Goal: Task Accomplishment & Management: Manage account settings

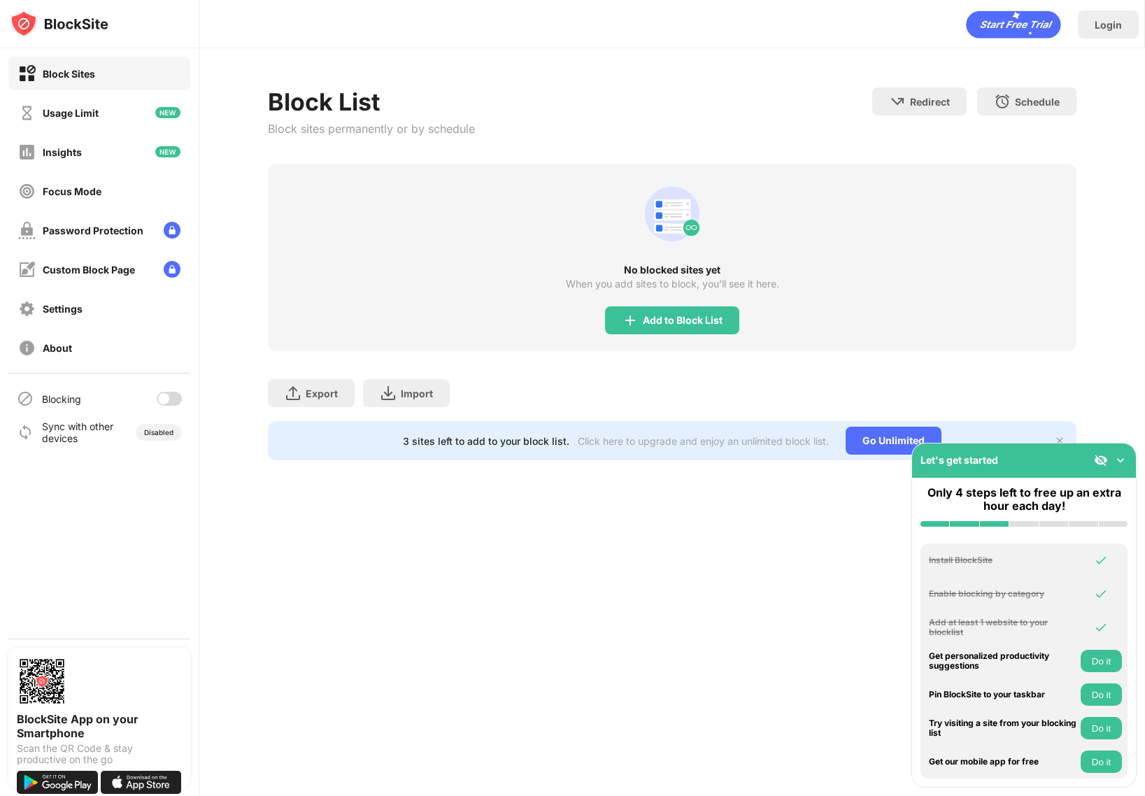
click at [167, 399] on div at bounding box center [163, 398] width 11 height 11
click at [1113, 24] on div "Login" at bounding box center [1107, 25] width 27 height 12
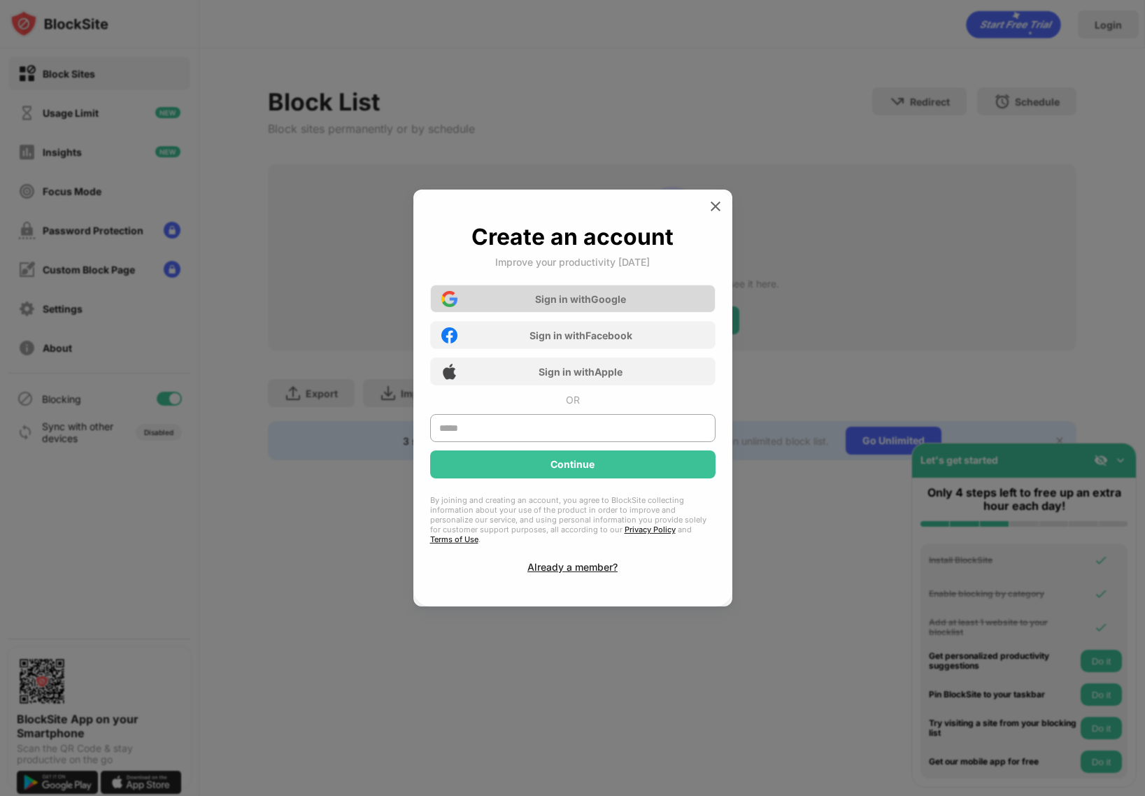
click at [553, 301] on div "Sign in with Google" at bounding box center [580, 299] width 91 height 12
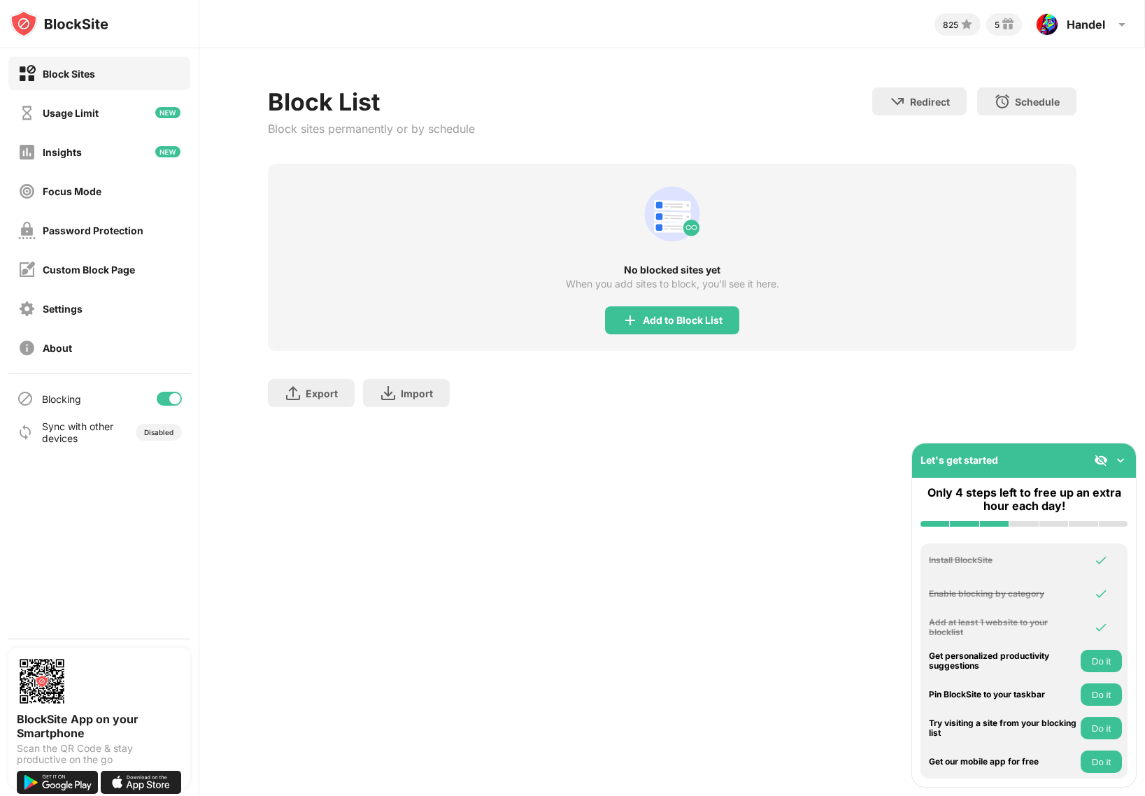
click at [492, 513] on div "825 5 Handel Handel Eugene View Account Insights Rewards Settings Support Log O…" at bounding box center [672, 398] width 946 height 796
drag, startPoint x: 164, startPoint y: 399, endPoint x: 171, endPoint y: 404, distance: 8.0
click at [164, 399] on div at bounding box center [169, 399] width 25 height 14
click at [679, 320] on div "Add to Block List" at bounding box center [683, 320] width 80 height 11
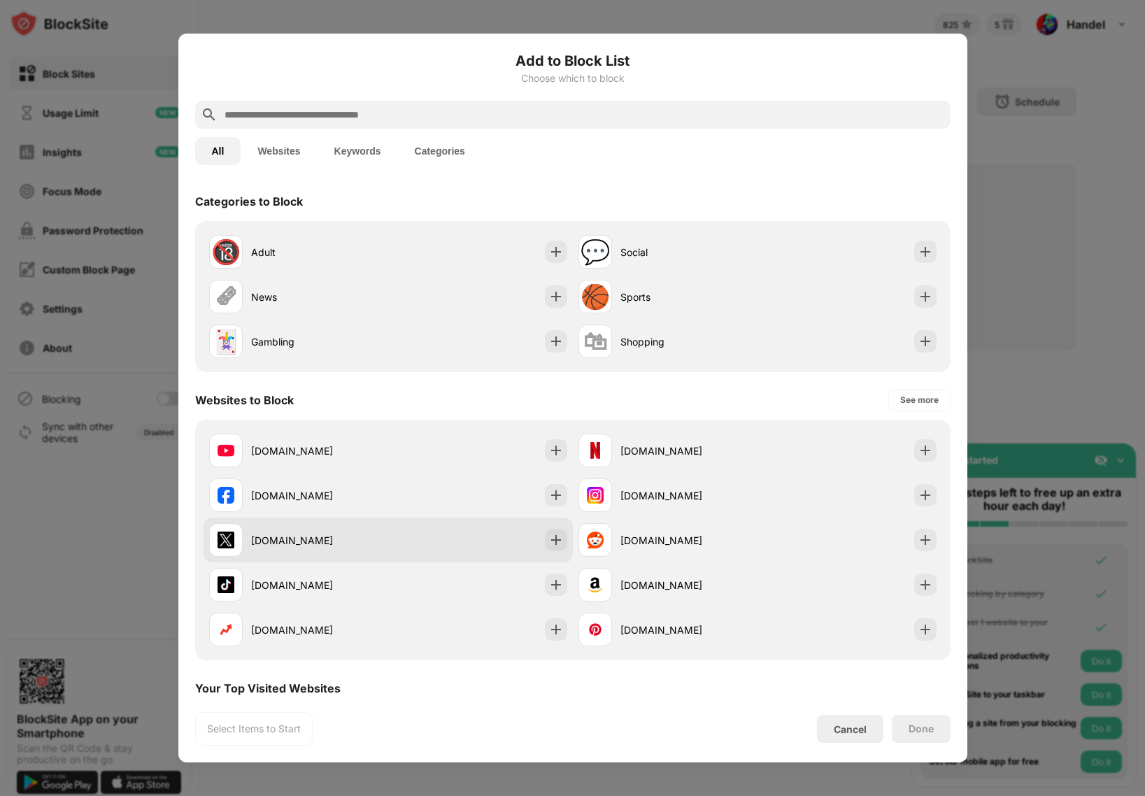
click at [302, 535] on div "x.com" at bounding box center [319, 540] width 137 height 15
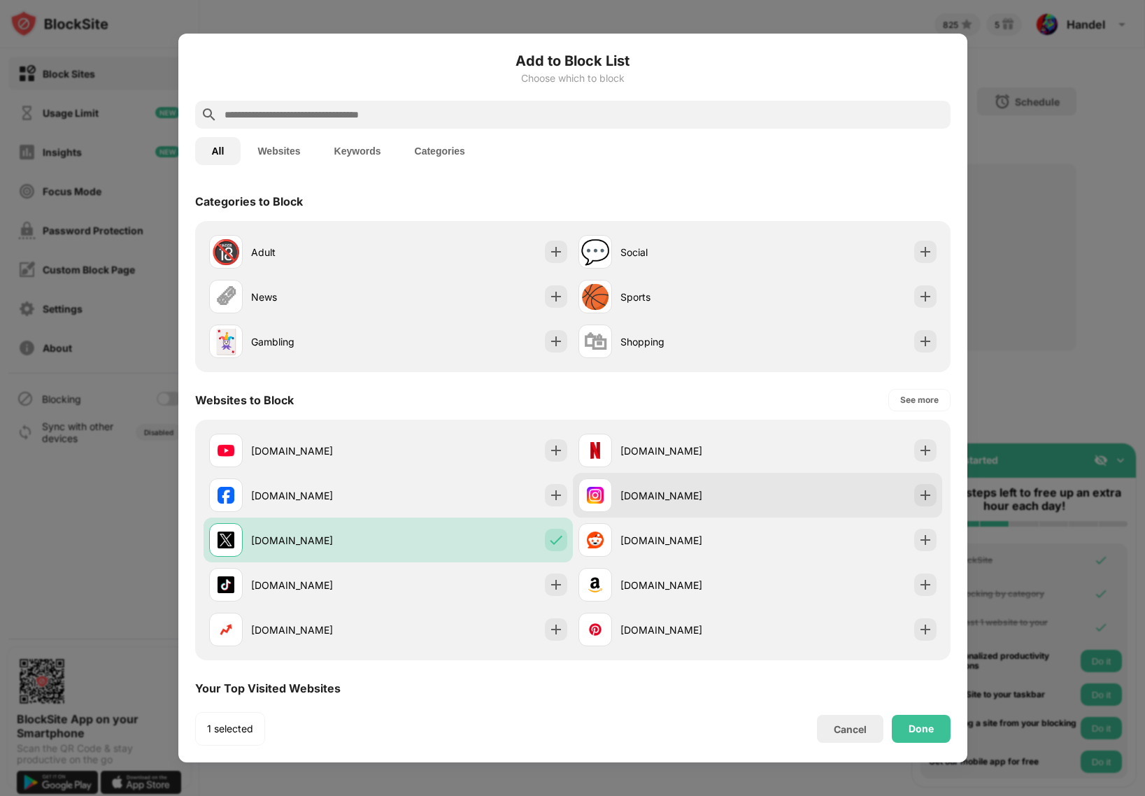
click at [661, 490] on div "instagram.com" at bounding box center [688, 495] width 137 height 15
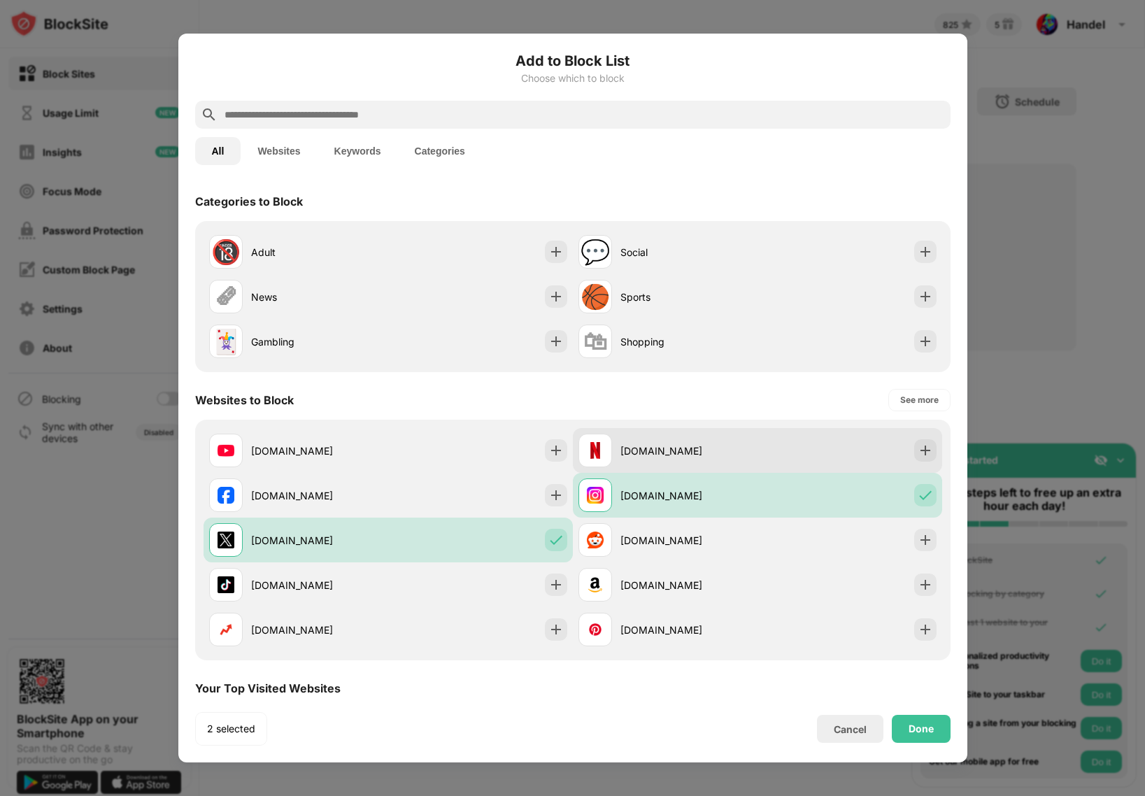
click at [666, 454] on div "netflix.com" at bounding box center [688, 450] width 137 height 15
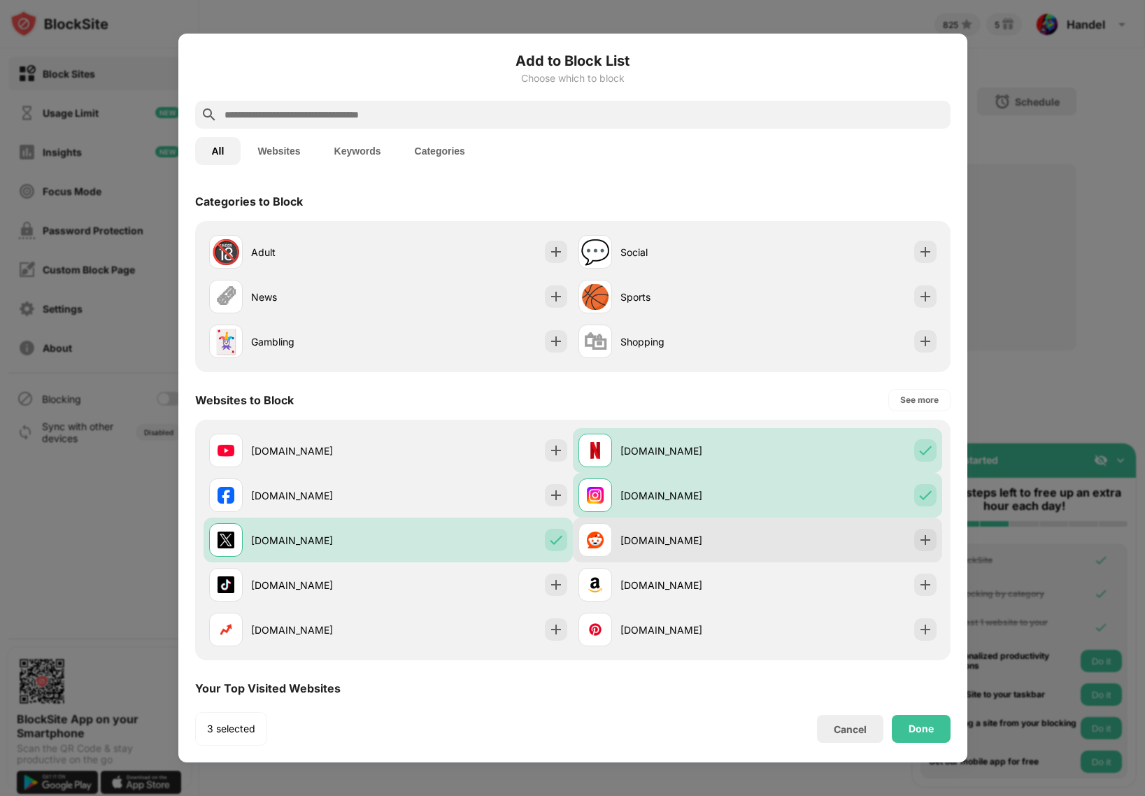
click at [674, 540] on div "reddit.com" at bounding box center [688, 540] width 137 height 15
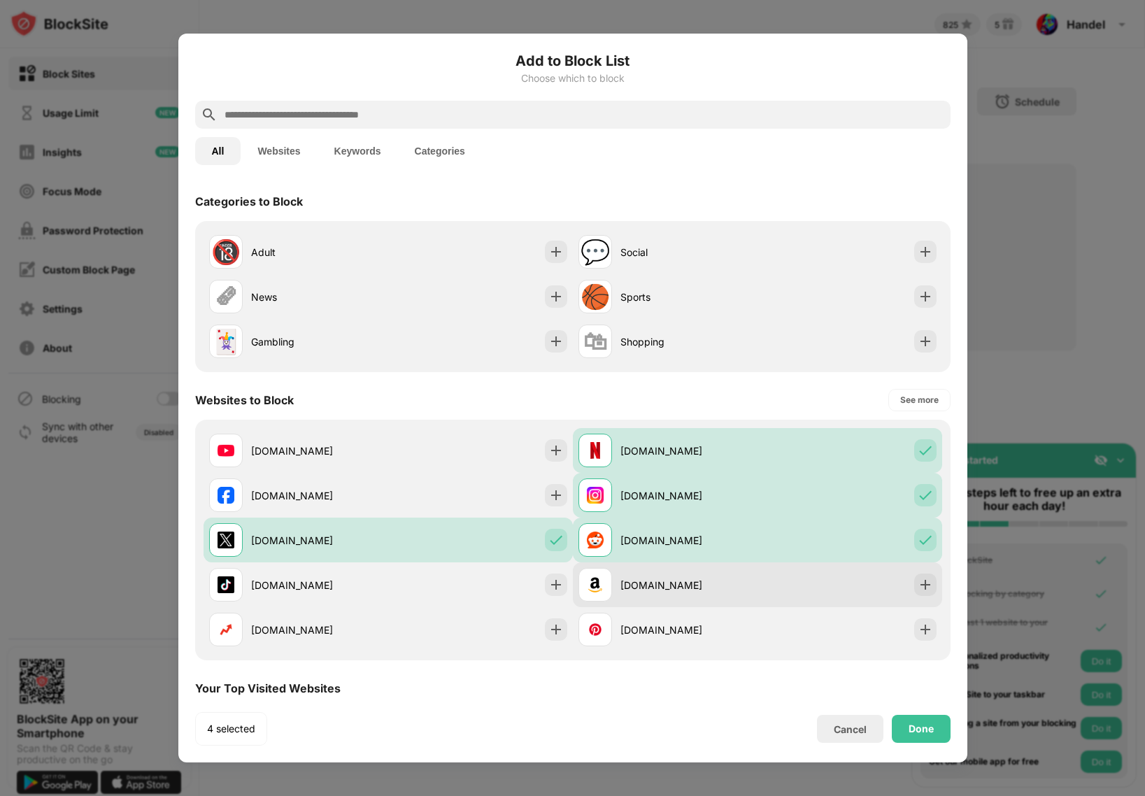
click at [669, 591] on div "amazon.com" at bounding box center [688, 585] width 137 height 15
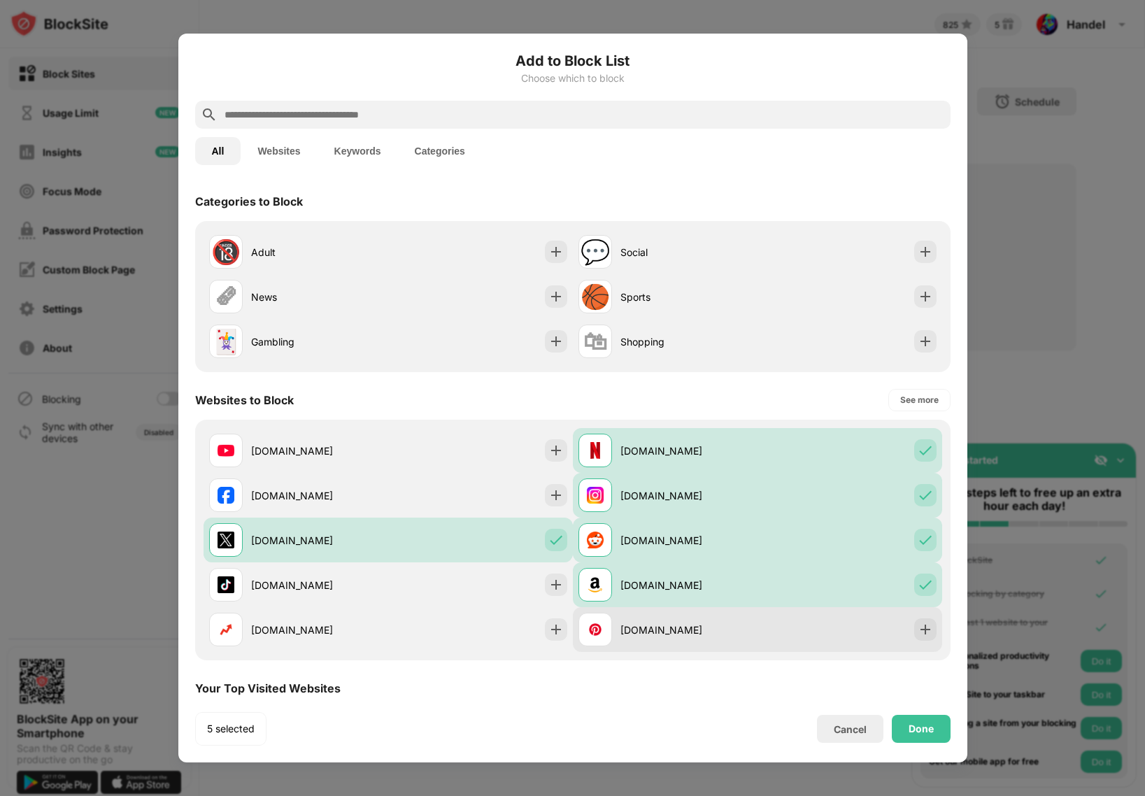
click at [671, 636] on div "pinterest.com" at bounding box center [688, 629] width 137 height 15
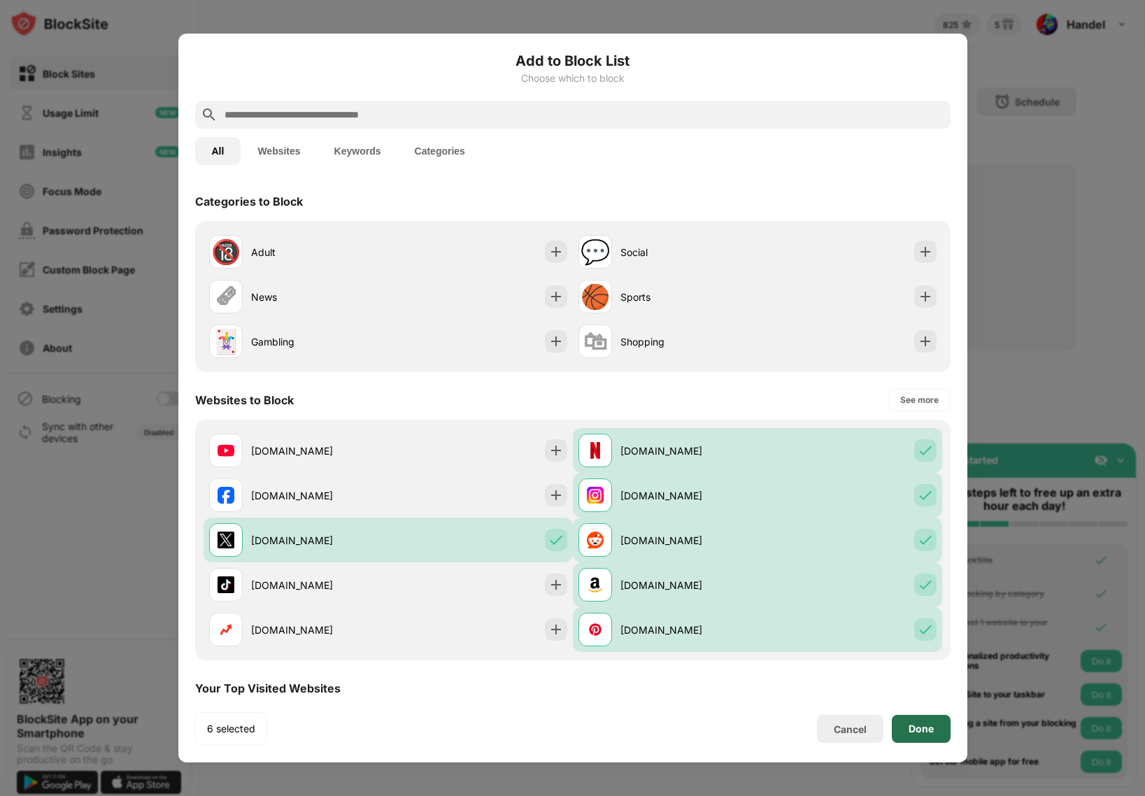
click at [920, 730] on div "Done" at bounding box center [920, 728] width 25 height 11
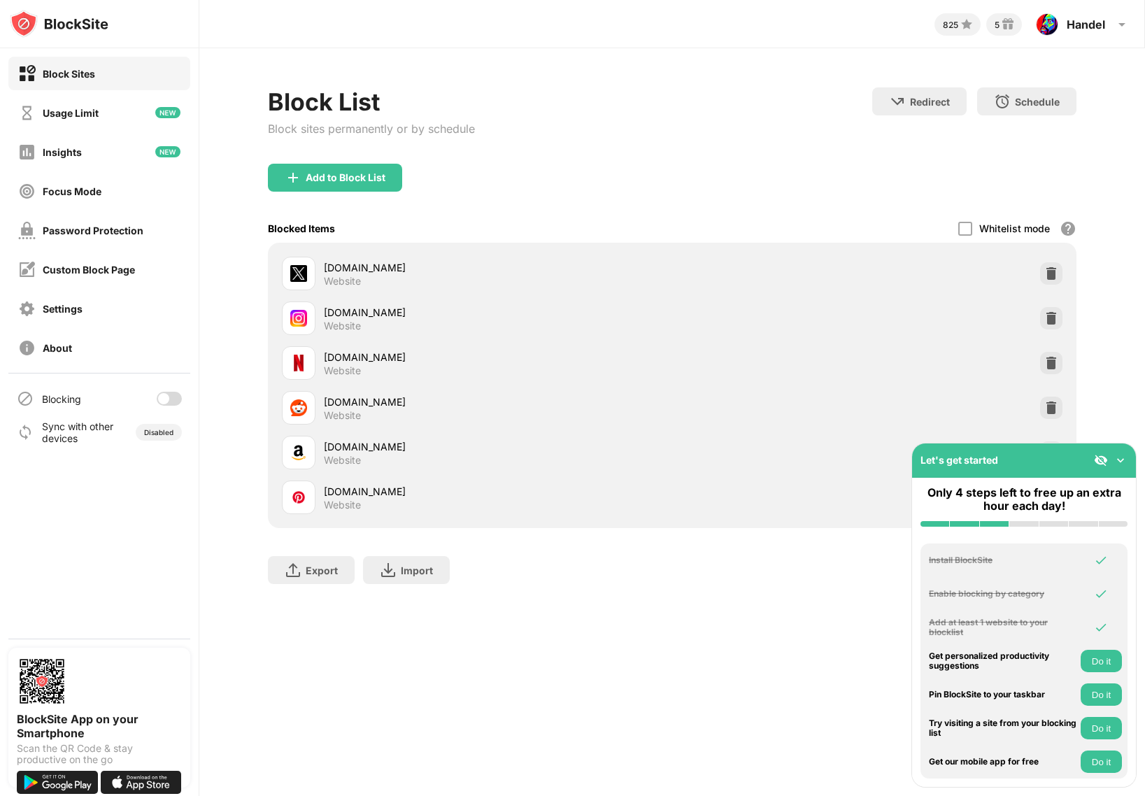
click at [1120, 461] on img at bounding box center [1120, 460] width 14 height 14
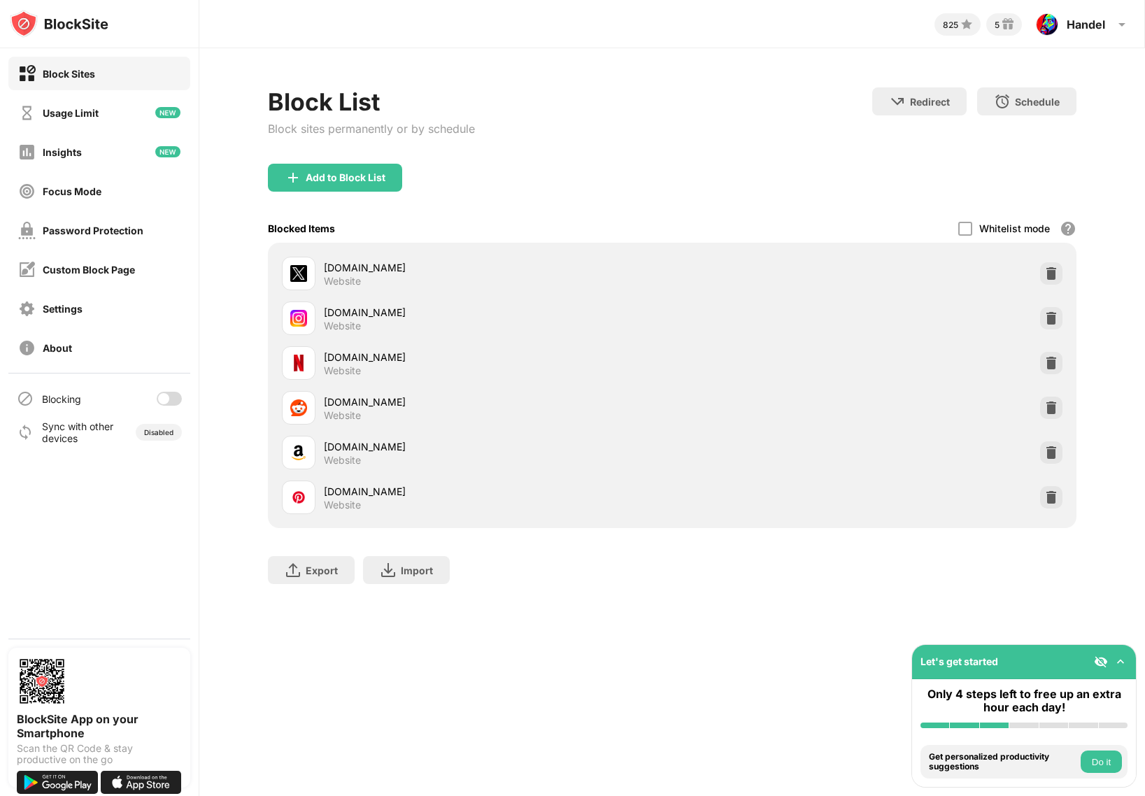
drag, startPoint x: 608, startPoint y: 615, endPoint x: 569, endPoint y: 608, distance: 39.8
click at [603, 611] on div "Block List Block sites permanently or by schedule Redirect Choose a site to be …" at bounding box center [672, 342] width 946 height 589
drag, startPoint x: 485, startPoint y: 614, endPoint x: 476, endPoint y: 604, distance: 13.4
click at [483, 606] on div "Block List Block sites permanently or by schedule Redirect Choose a site to be …" at bounding box center [672, 342] width 946 height 589
click at [374, 180] on div "Add to Block List" at bounding box center [346, 177] width 80 height 11
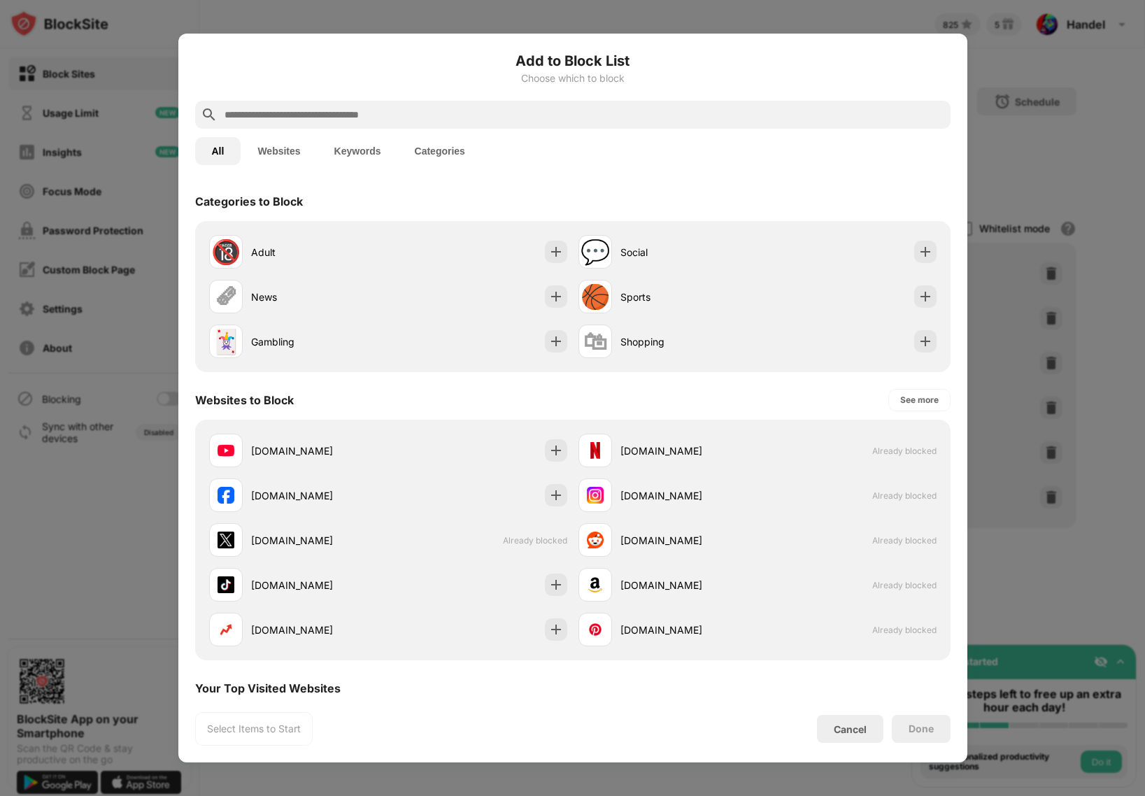
click at [352, 108] on input "text" at bounding box center [584, 114] width 722 height 17
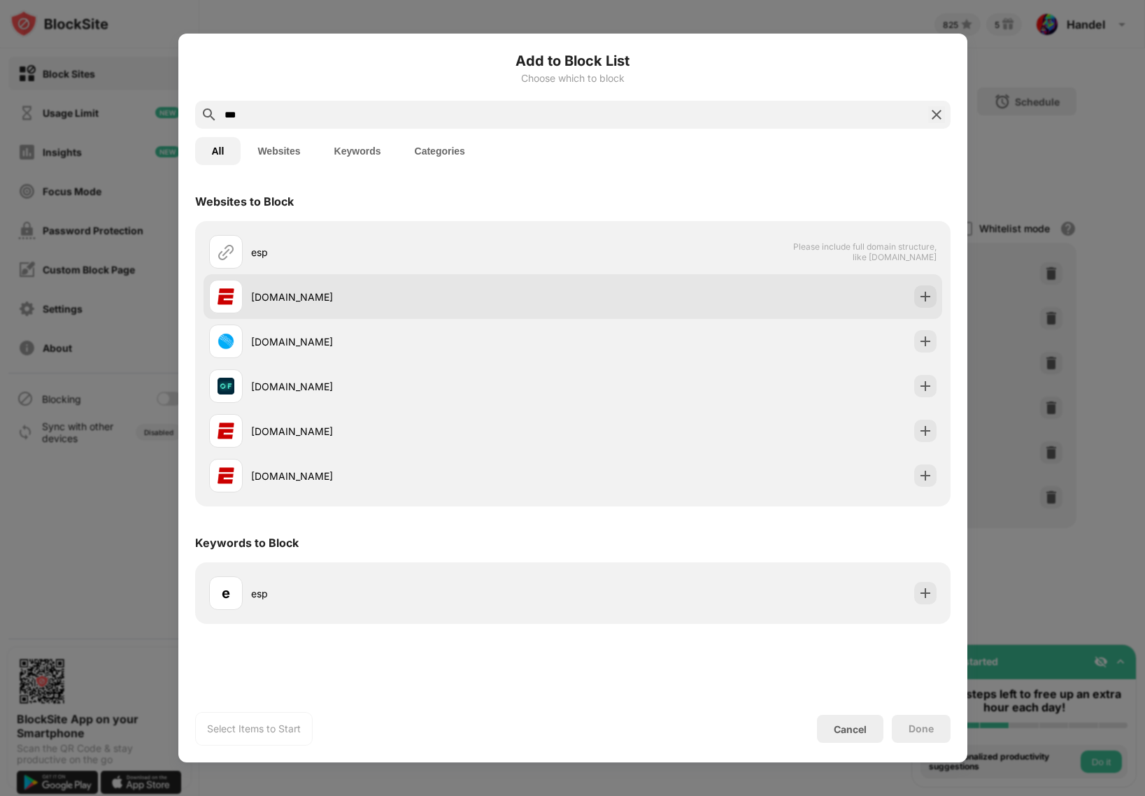
type input "***"
click at [293, 287] on div "espn.com" at bounding box center [391, 297] width 364 height 34
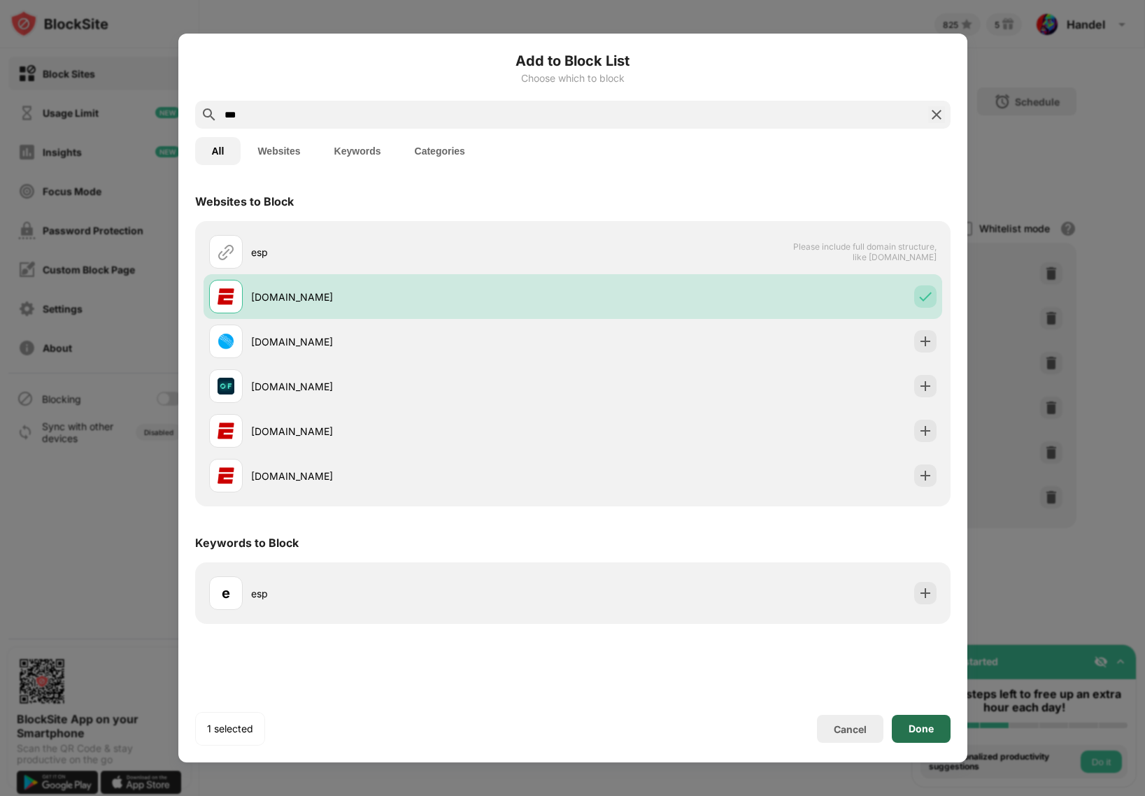
click at [918, 734] on div "Done" at bounding box center [920, 728] width 25 height 11
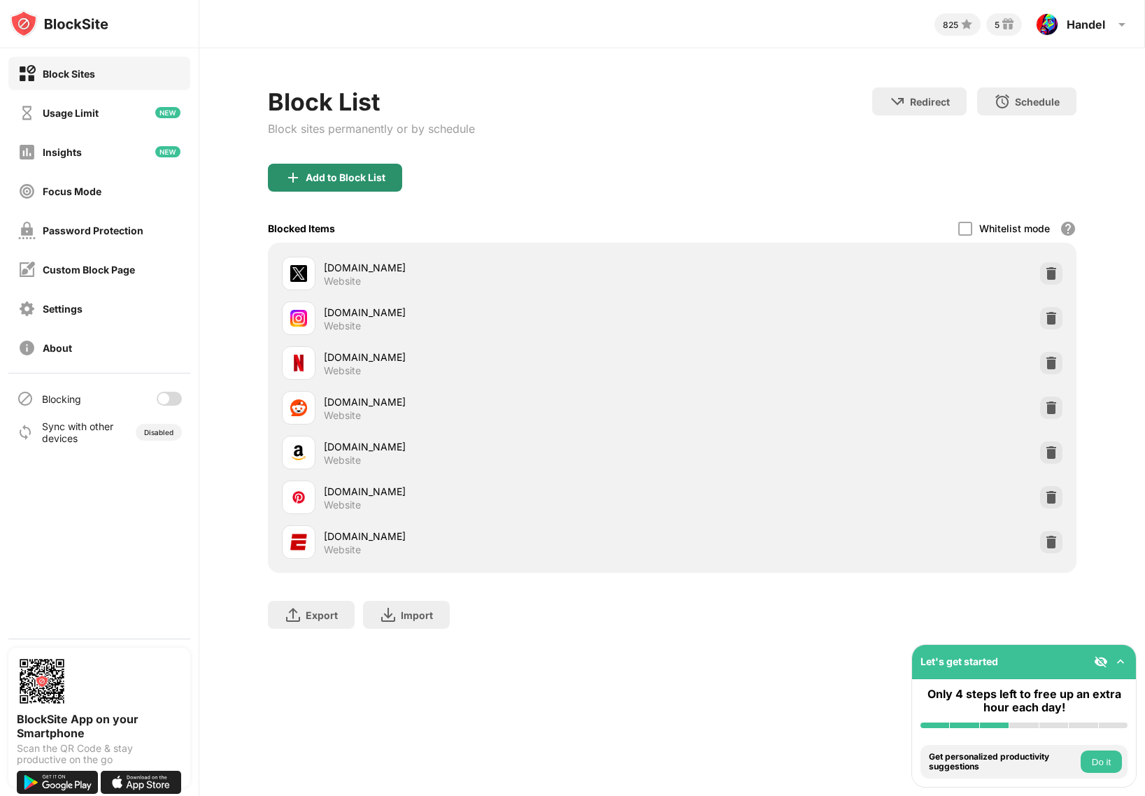
click at [364, 177] on div "Add to Block List" at bounding box center [346, 177] width 80 height 11
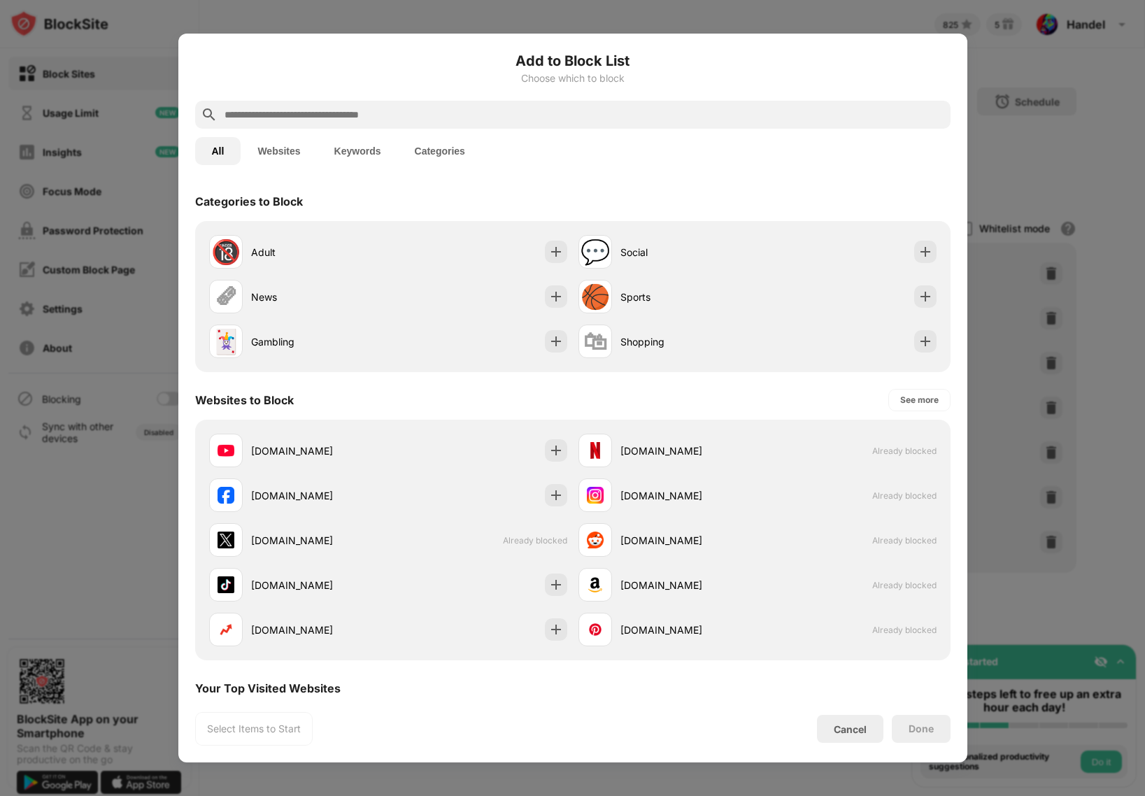
click at [388, 120] on input "text" at bounding box center [584, 114] width 722 height 17
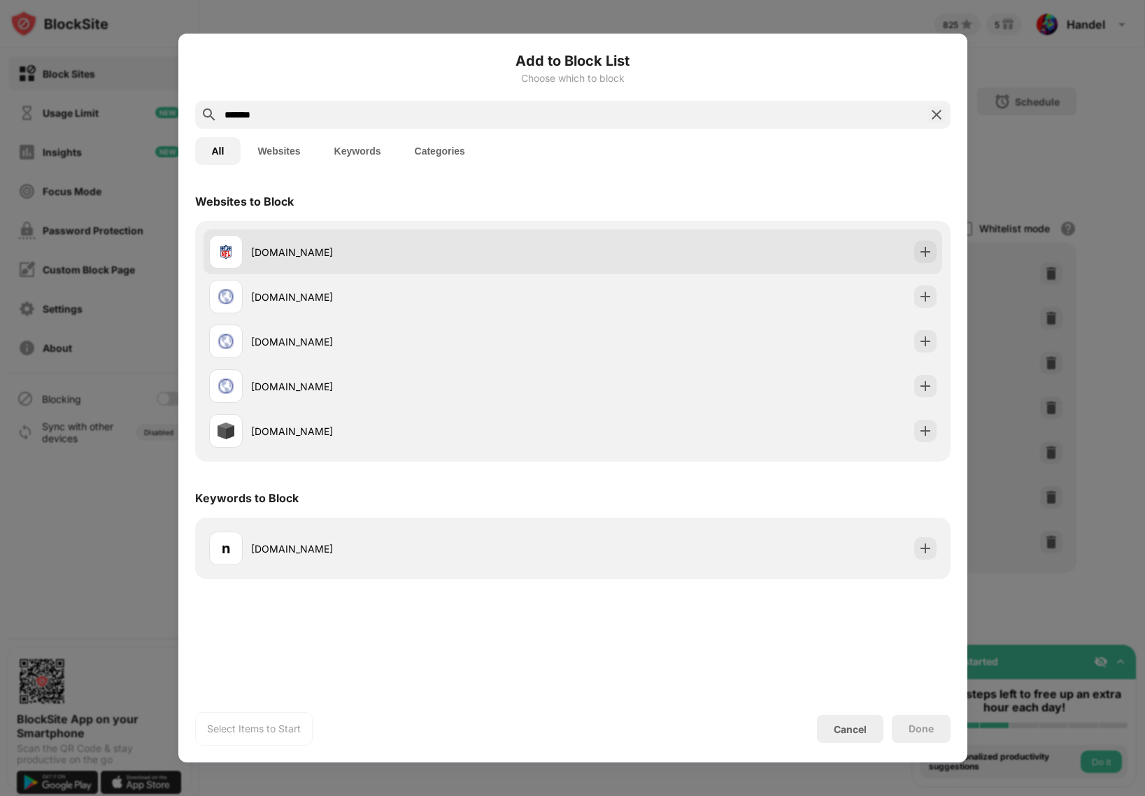
type input "*******"
click at [407, 252] on div "nfl.com" at bounding box center [412, 252] width 322 height 15
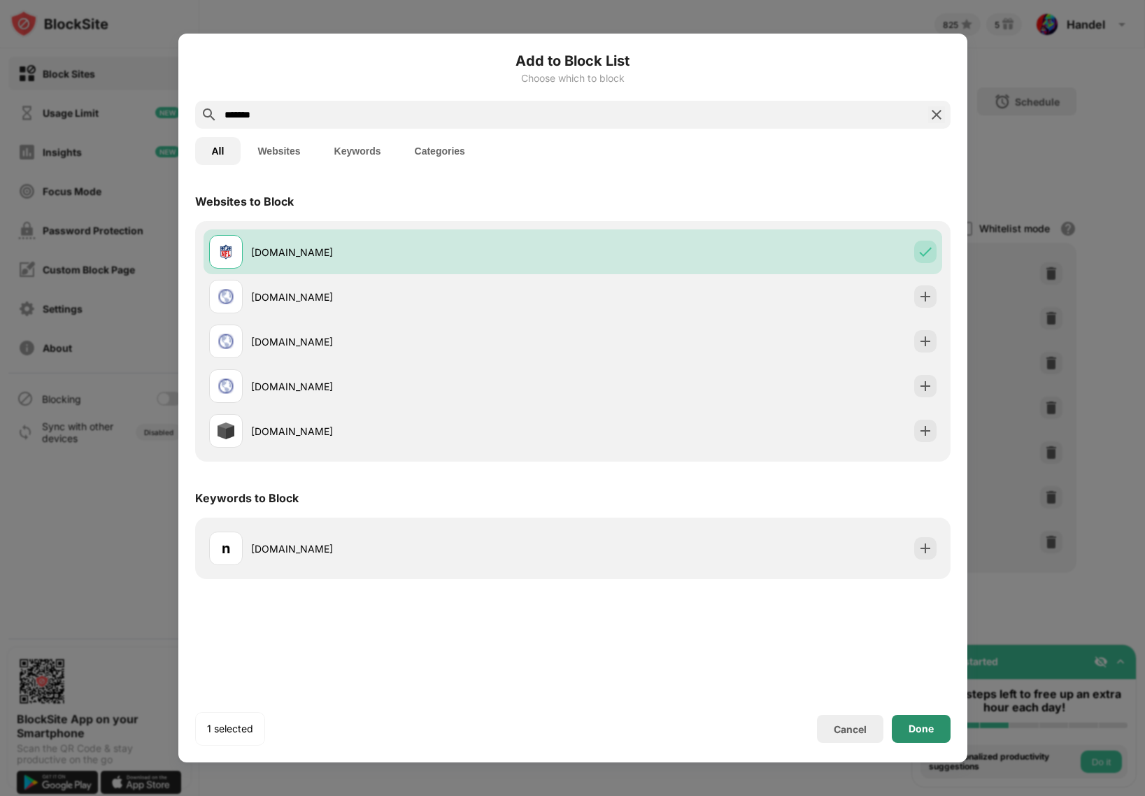
click at [915, 739] on div "Done" at bounding box center [921, 729] width 59 height 28
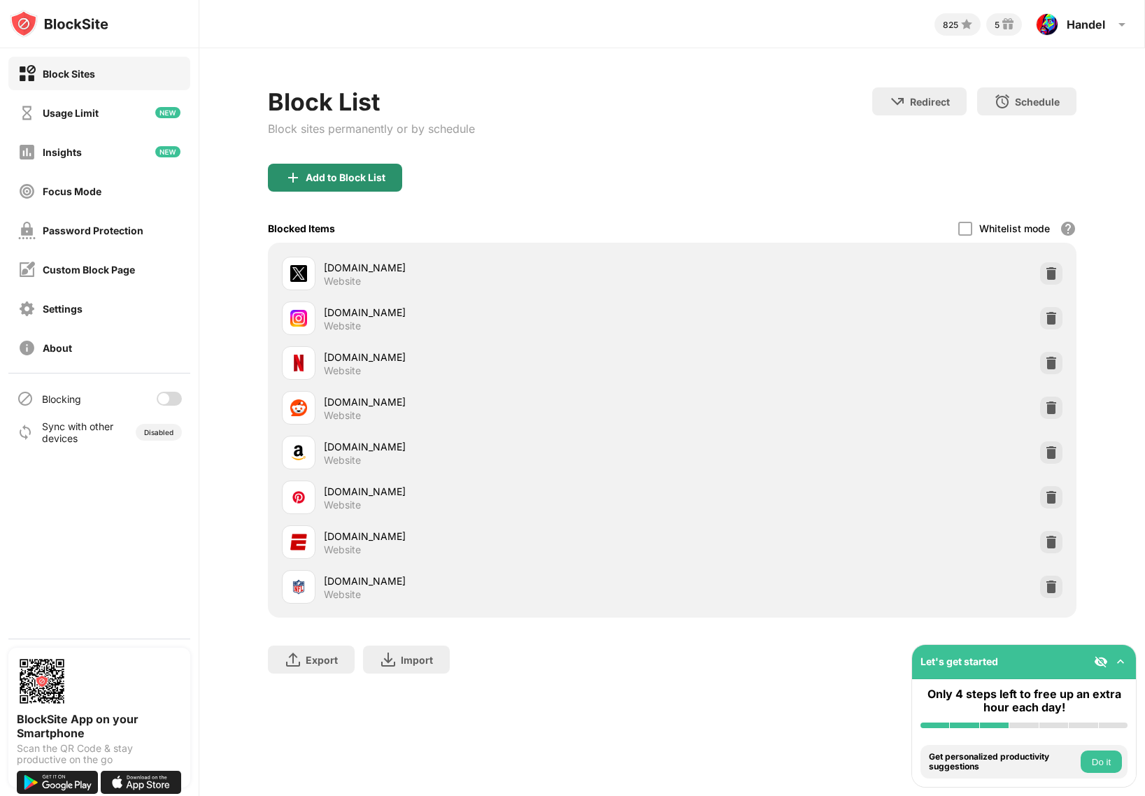
click at [368, 178] on div "Add to Block List" at bounding box center [346, 177] width 80 height 11
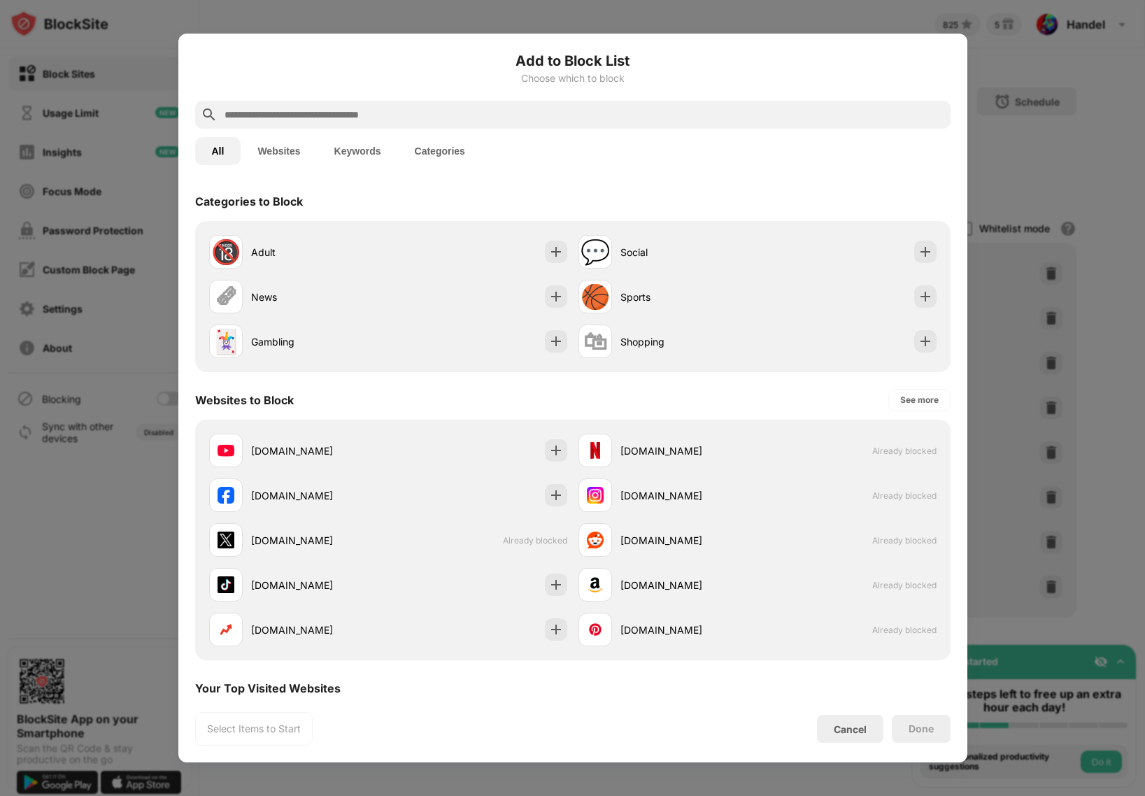
click at [403, 116] on input "text" at bounding box center [584, 114] width 722 height 17
click at [301, 587] on div "tiktok.com" at bounding box center [319, 585] width 137 height 15
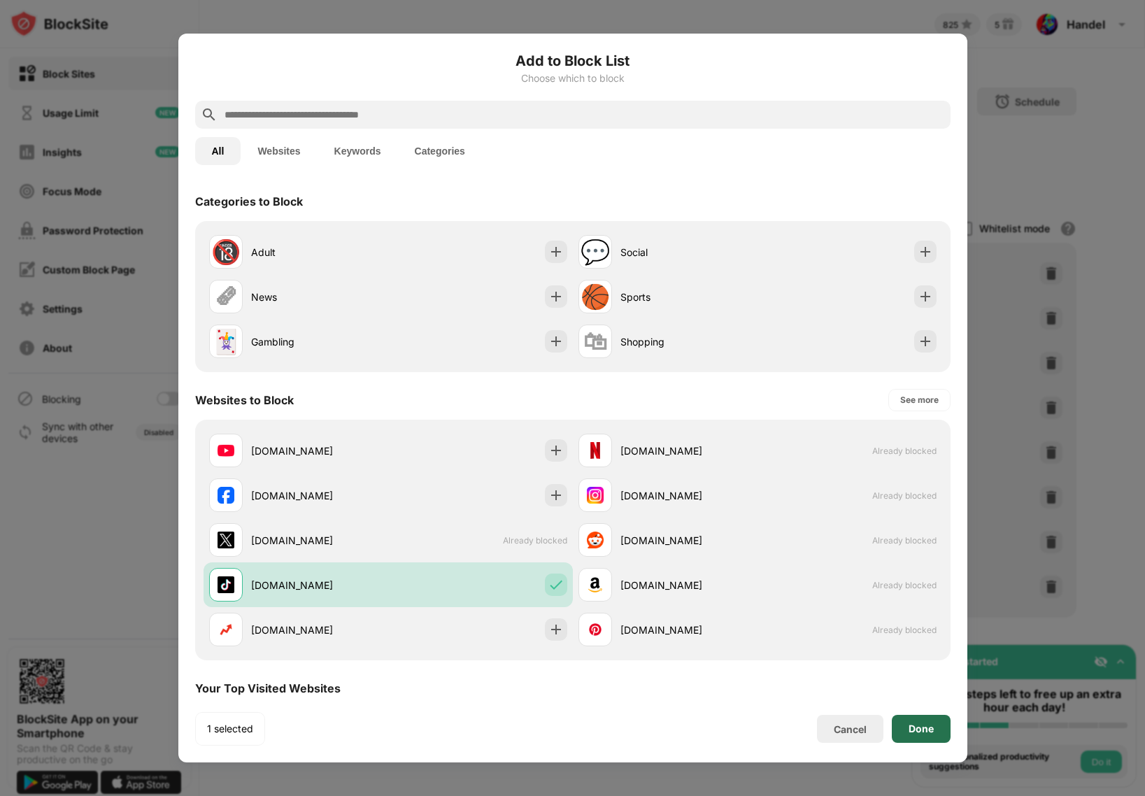
click at [928, 739] on div "Done" at bounding box center [921, 729] width 59 height 28
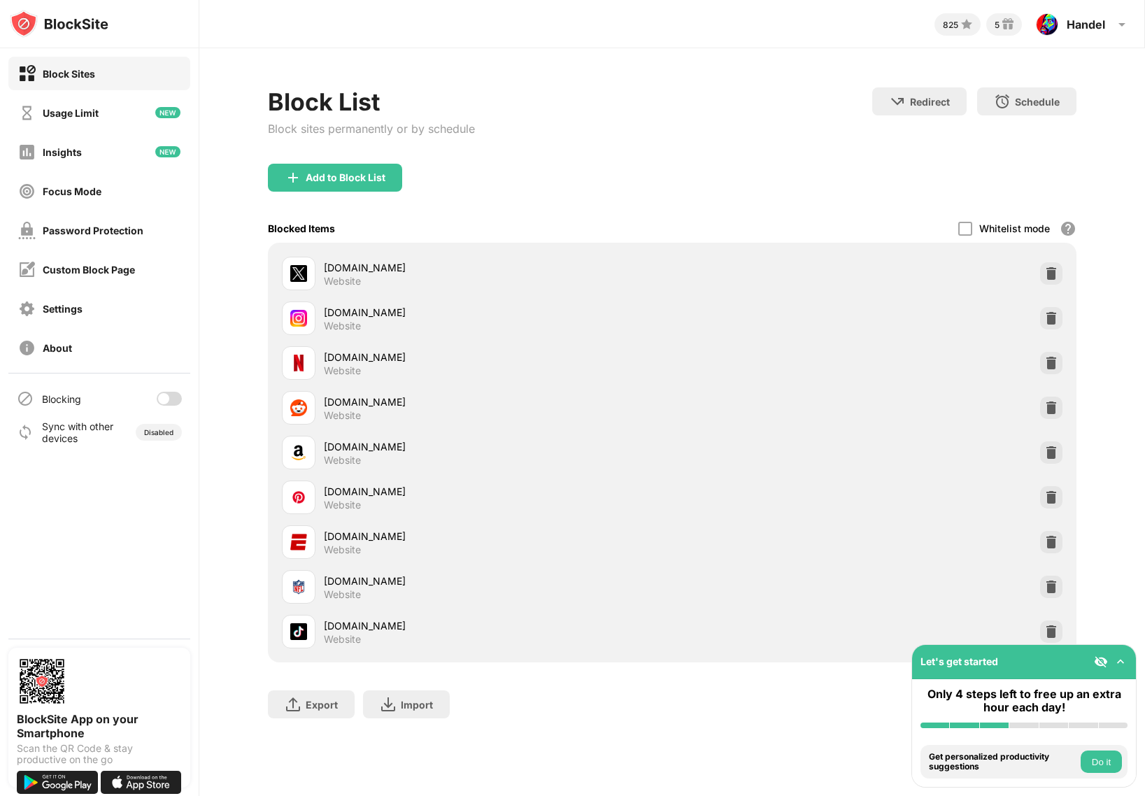
click at [1120, 662] on img at bounding box center [1120, 662] width 14 height 14
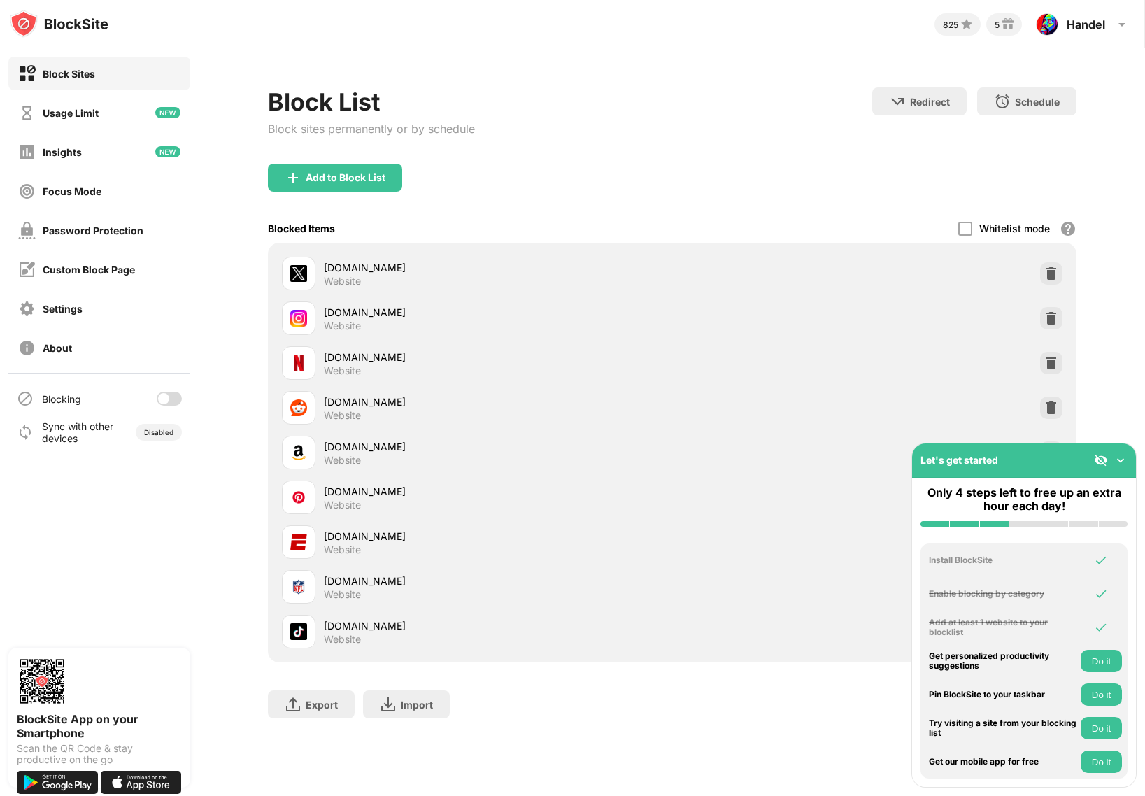
click at [169, 396] on div at bounding box center [169, 399] width 25 height 14
click at [628, 95] on div "Block List Block sites permanently or by schedule Redirect Choose a site to be …" at bounding box center [672, 125] width 808 height 76
click at [632, 122] on div "Block List Block sites permanently or by schedule Redirect Choose a site to be …" at bounding box center [672, 125] width 808 height 76
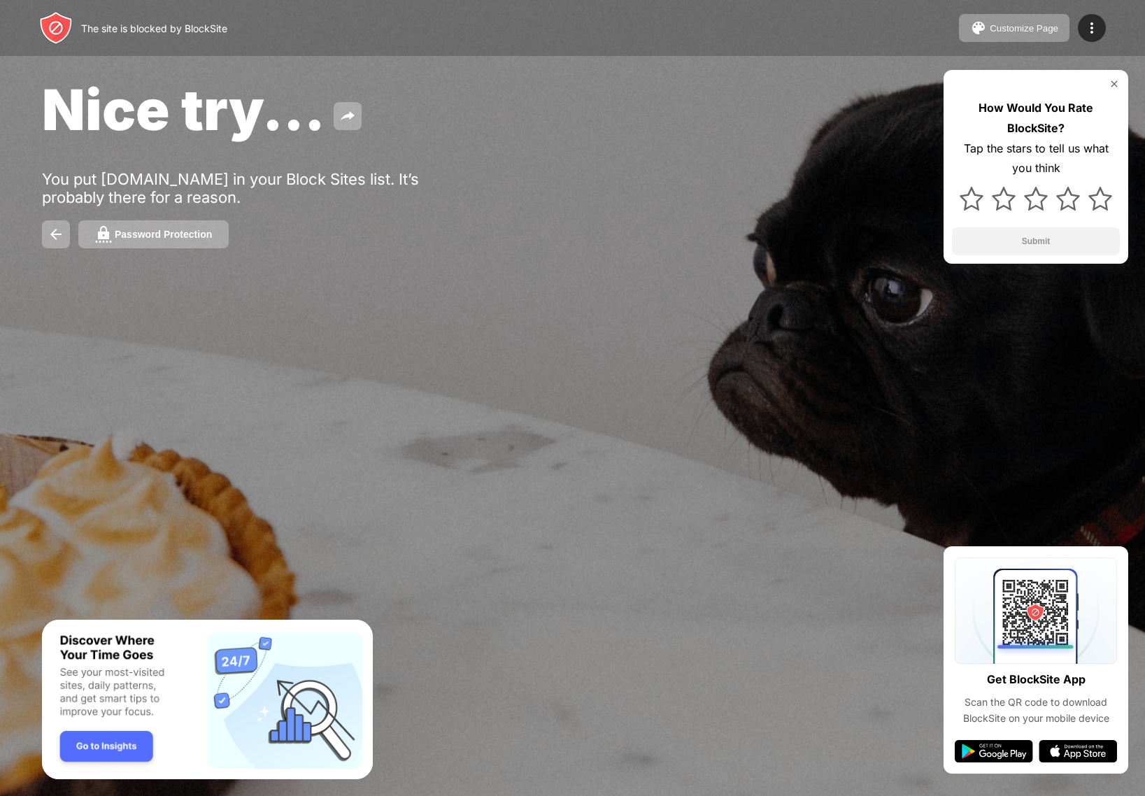
click at [171, 234] on div "Password Protection" at bounding box center [163, 234] width 97 height 11
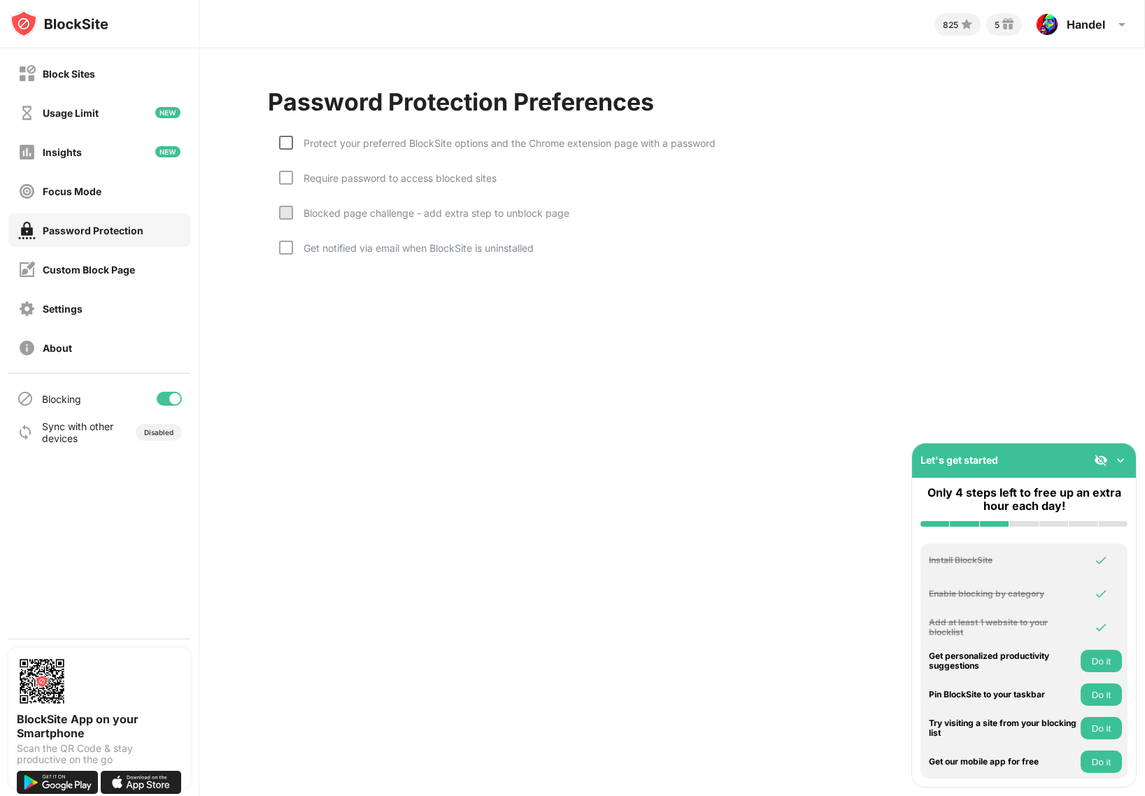
click at [285, 142] on div at bounding box center [286, 143] width 14 height 14
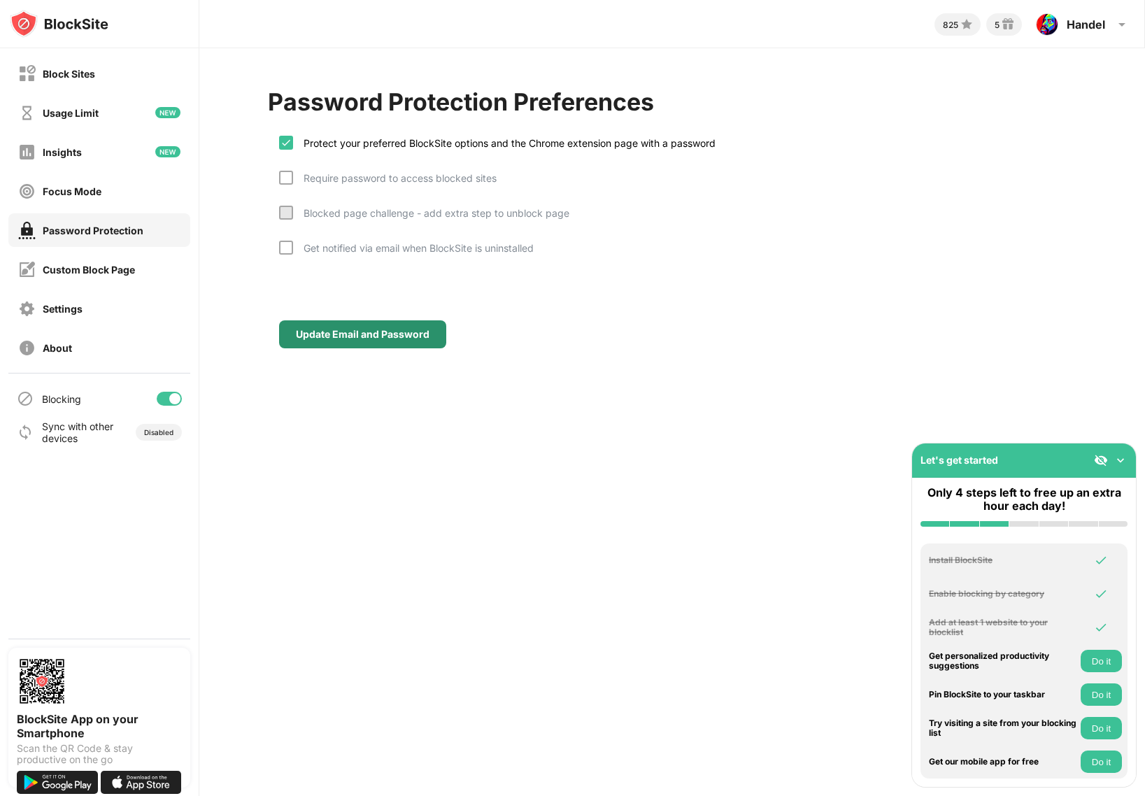
click at [342, 337] on div "Update Email and Password" at bounding box center [363, 334] width 134 height 11
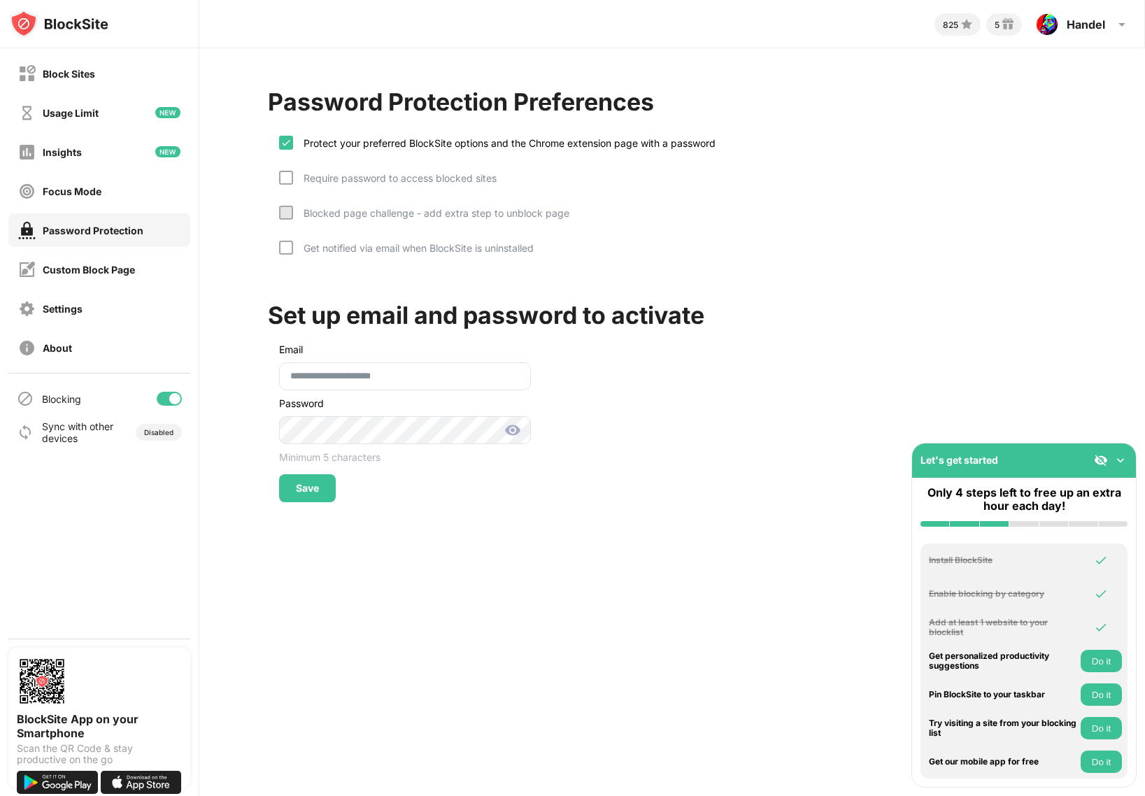
click at [516, 429] on img at bounding box center [512, 430] width 17 height 17
drag, startPoint x: 302, startPoint y: 492, endPoint x: 312, endPoint y: 562, distance: 71.3
click at [302, 492] on div "Save" at bounding box center [307, 488] width 23 height 11
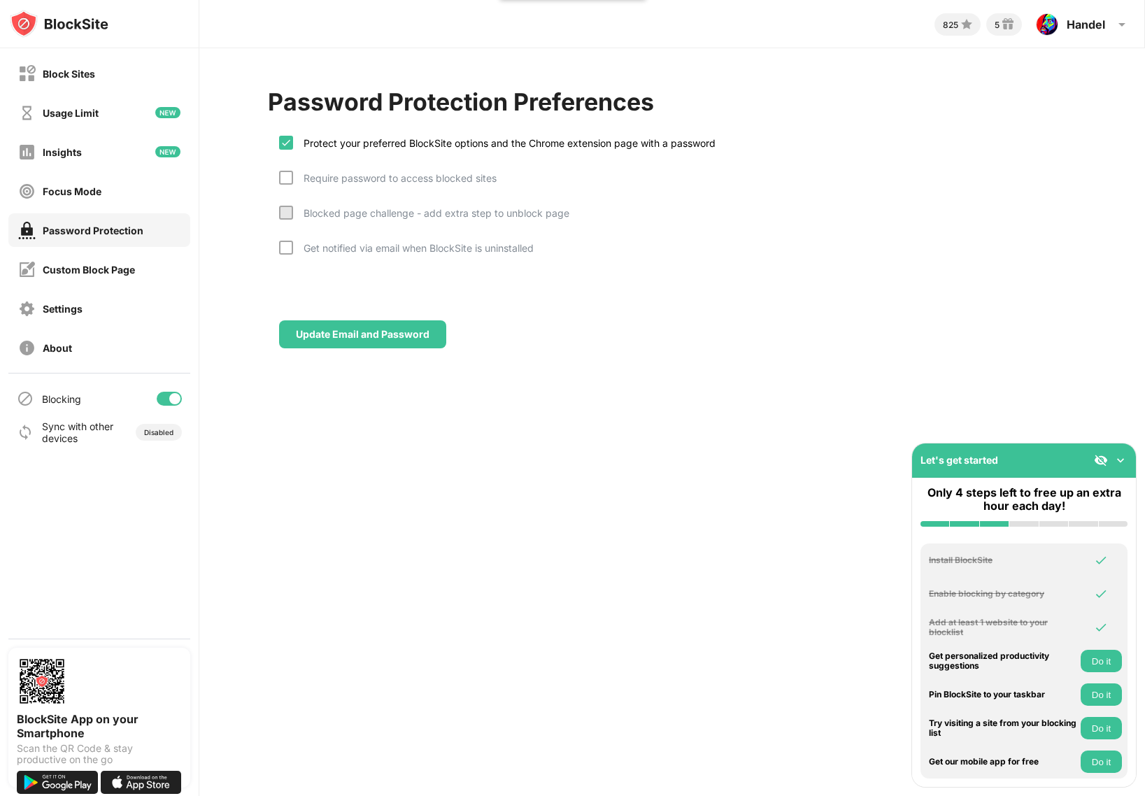
click at [1118, 463] on img at bounding box center [1120, 460] width 14 height 14
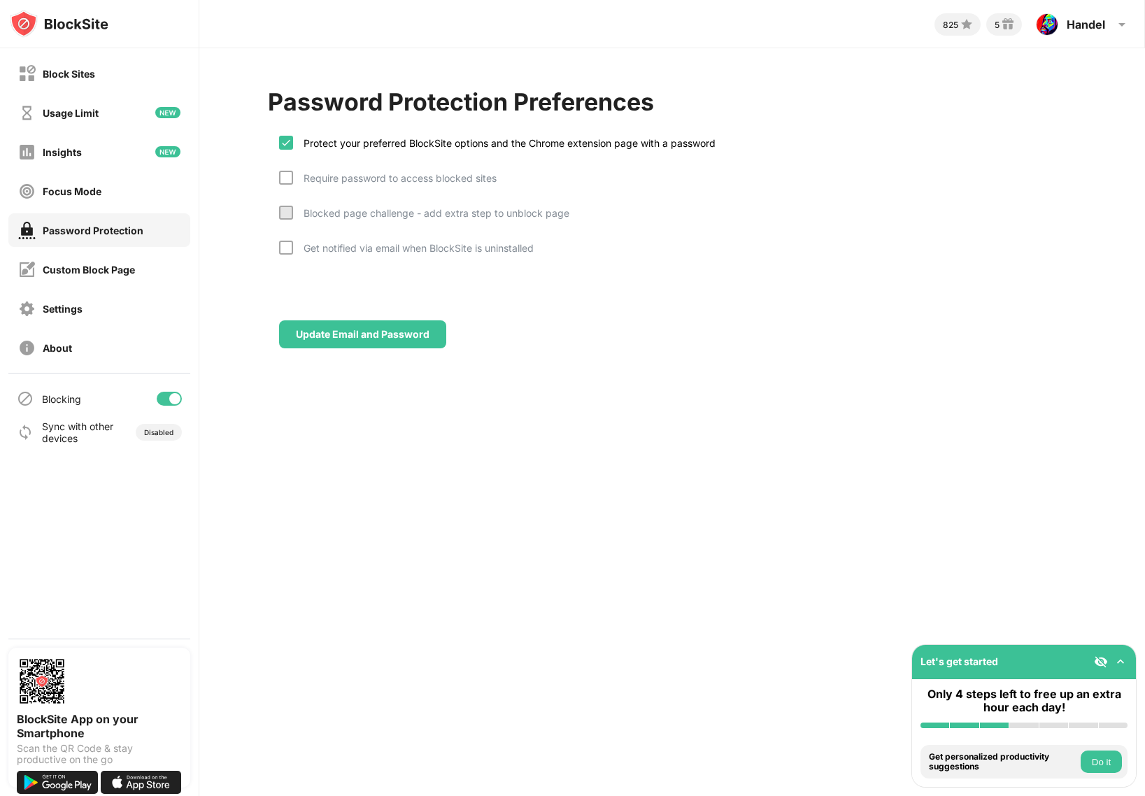
click at [506, 511] on div "825 5 Handel Handel Eugene View Account Insights Rewards Settings Support Log O…" at bounding box center [672, 398] width 946 height 796
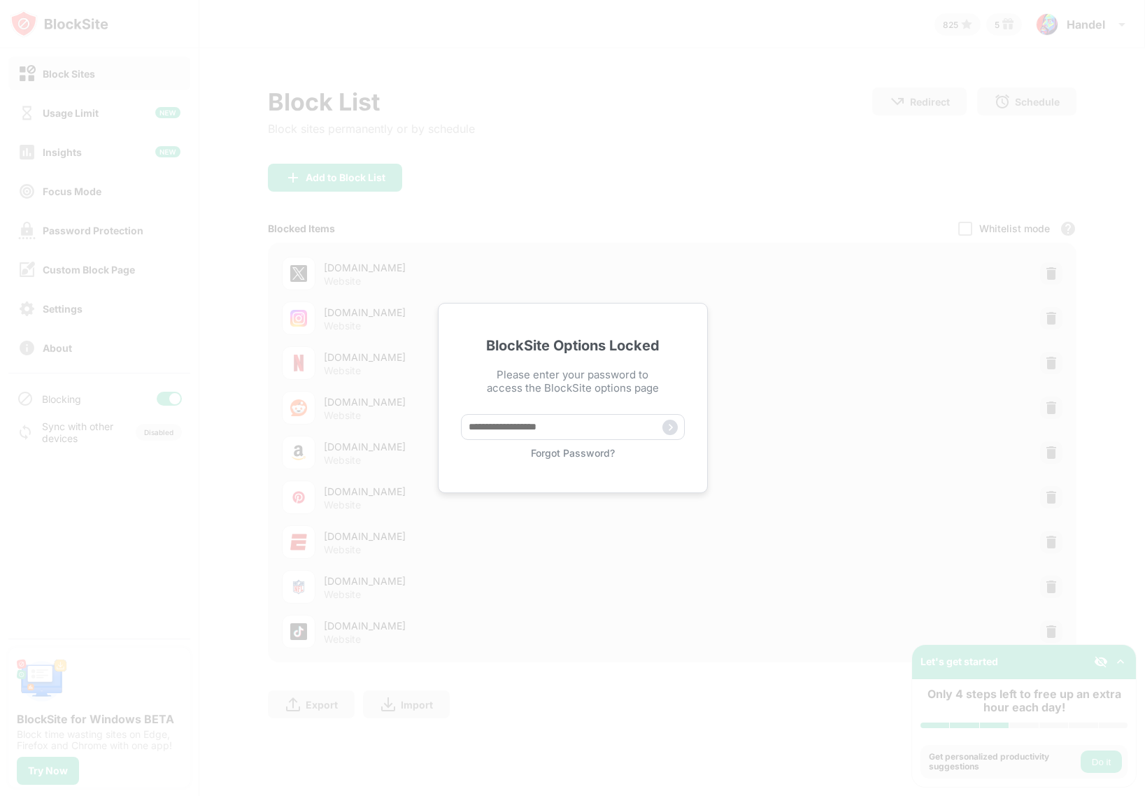
click at [860, 139] on div "BlockSite Options Locked Please enter your password to access the BlockSite opt…" at bounding box center [572, 398] width 1145 height 796
